Goal: Information Seeking & Learning: Learn about a topic

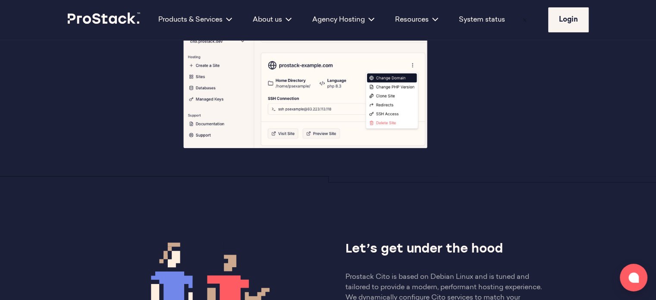
scroll to position [259, 0]
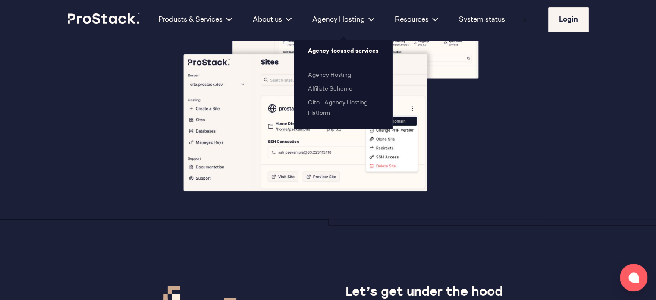
click at [343, 107] on li "Cito - Agency Hosting Platform" at bounding box center [343, 107] width 71 height 21
click at [343, 101] on link "Cito - Agency Hosting Platform" at bounding box center [337, 108] width 59 height 16
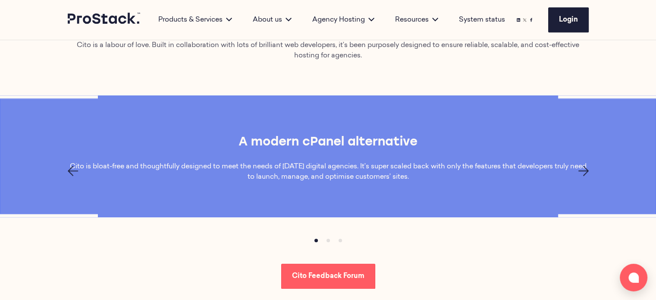
scroll to position [474, 0]
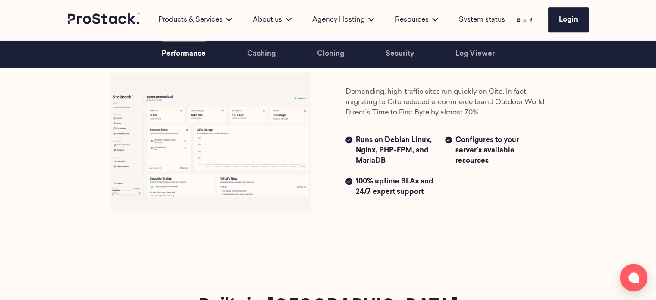
scroll to position [1121, 0]
